Goal: Information Seeking & Learning: Stay updated

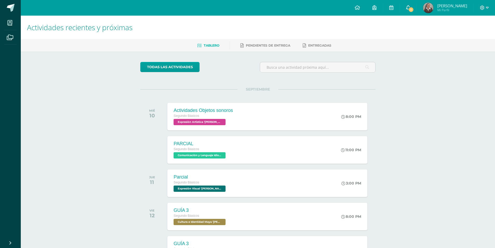
click at [414, 9] on span "1" at bounding box center [412, 10] width 6 height 6
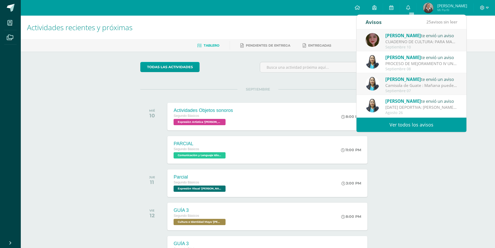
click at [403, 45] on div "Septiembre 10" at bounding box center [422, 47] width 72 height 4
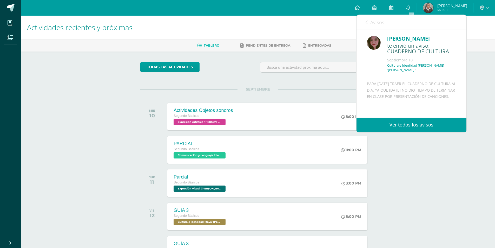
click at [413, 75] on div "Cultura e Identidad Maya Segundo Básicos 'Miguel Angel '" at bounding box center [422, 69] width 69 height 13
click at [384, 25] on link "Avisos" at bounding box center [375, 22] width 19 height 15
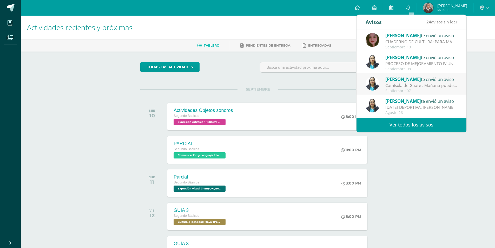
click at [398, 82] on span "[PERSON_NAME]" at bounding box center [404, 79] width 36 height 6
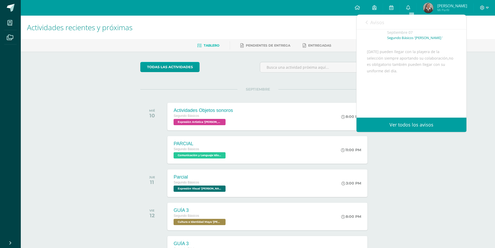
scroll to position [40, 0]
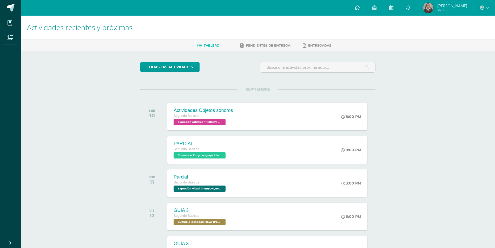
click at [407, 140] on div "Actividades recientes y próximas Tablero Pendientes de entrega Entregadas todas…" at bounding box center [258, 173] width 475 height 314
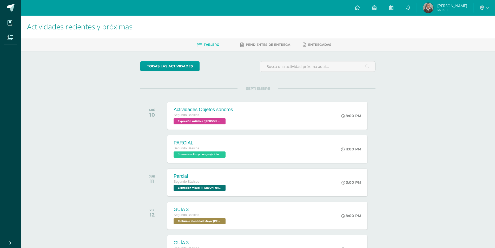
scroll to position [0, 0]
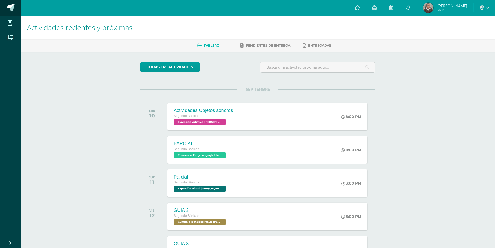
click at [10, 12] on link at bounding box center [10, 8] width 21 height 16
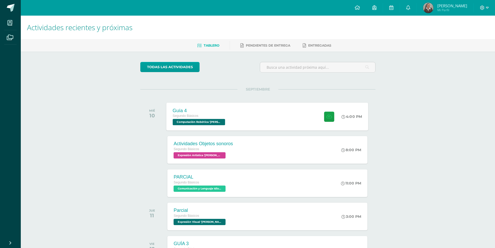
click at [215, 117] on div "Segundo Básicos" at bounding box center [200, 116] width 54 height 6
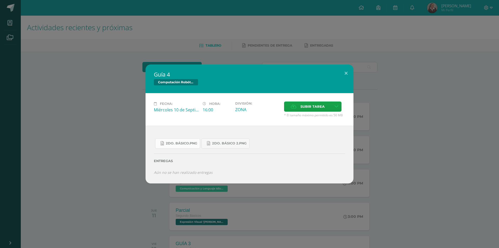
click at [176, 148] on link "2do. Básico.png" at bounding box center [177, 143] width 45 height 10
click at [223, 143] on span "2do. Básico 2.png" at bounding box center [229, 143] width 35 height 4
